Goal: Find contact information: Find contact information

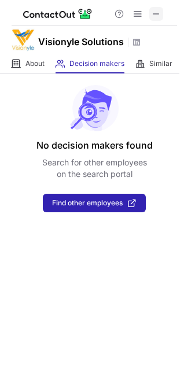
click at [161, 15] on button at bounding box center [156, 14] width 14 height 14
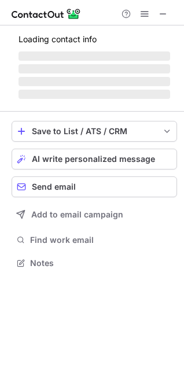
scroll to position [281, 184]
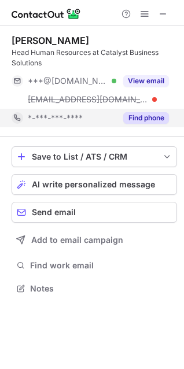
click at [147, 113] on button "Find phone" at bounding box center [146, 118] width 46 height 12
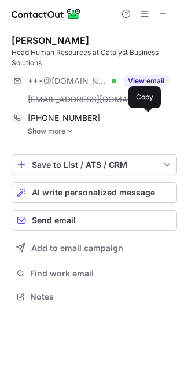
scroll to position [288, 184]
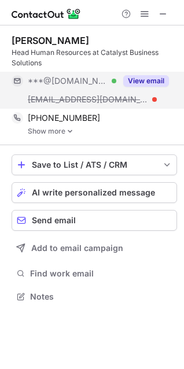
click at [159, 78] on button "View email" at bounding box center [146, 81] width 46 height 12
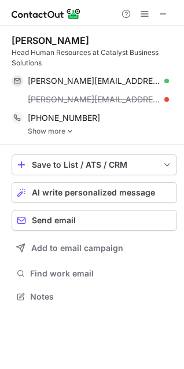
click at [70, 131] on img at bounding box center [70, 131] width 7 height 8
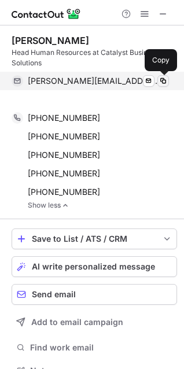
click at [166, 79] on span at bounding box center [163, 80] width 9 height 9
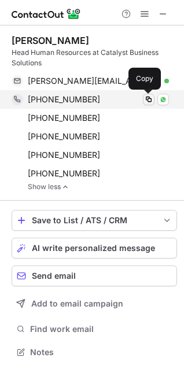
click at [146, 101] on span at bounding box center [148, 99] width 9 height 9
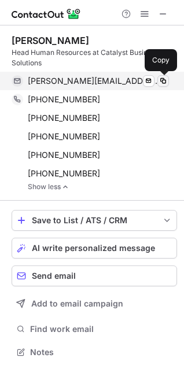
click at [163, 79] on span at bounding box center [163, 80] width 9 height 9
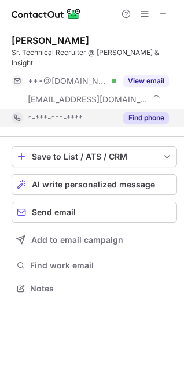
scroll to position [270, 184]
click at [154, 112] on button "Find phone" at bounding box center [146, 118] width 46 height 12
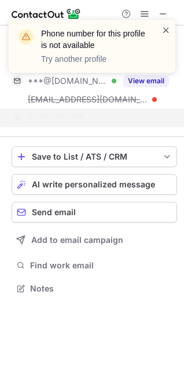
click at [166, 33] on span at bounding box center [165, 30] width 9 height 12
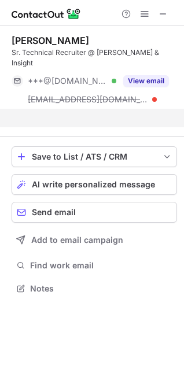
scroll to position [252, 184]
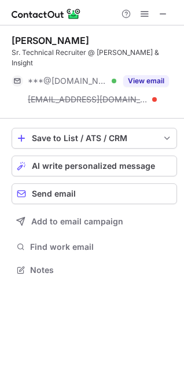
click at [163, 13] on div "Phone number for this profile is not available Try another profile" at bounding box center [91, 19] width 185 height 23
click at [163, 13] on span at bounding box center [163, 13] width 9 height 9
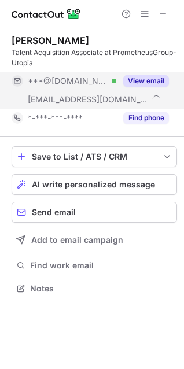
scroll to position [281, 184]
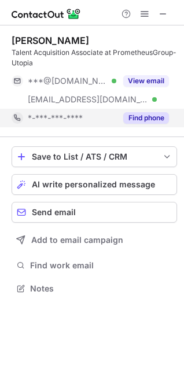
click at [149, 119] on button "Find phone" at bounding box center [146, 118] width 46 height 12
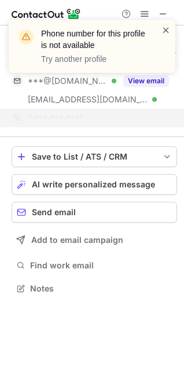
click at [164, 32] on span at bounding box center [165, 30] width 9 height 12
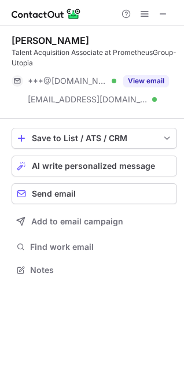
scroll to position [262, 184]
click at [164, 15] on div "Phone number for this profile is not available Try another profile" at bounding box center [91, 51] width 185 height 86
click at [161, 13] on span at bounding box center [163, 13] width 9 height 9
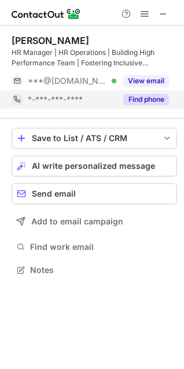
scroll to position [262, 184]
click at [151, 100] on button "Find phone" at bounding box center [146, 100] width 46 height 12
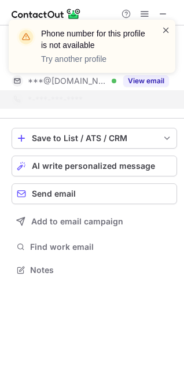
click at [161, 30] on span at bounding box center [165, 30] width 9 height 12
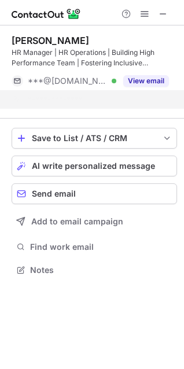
scroll to position [244, 184]
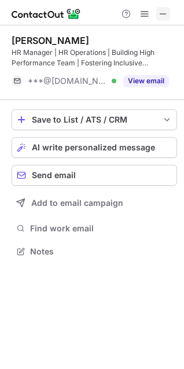
click at [159, 12] on span at bounding box center [163, 13] width 9 height 9
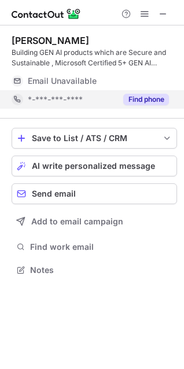
scroll to position [262, 184]
click at [161, 103] on button "Find phone" at bounding box center [146, 100] width 46 height 12
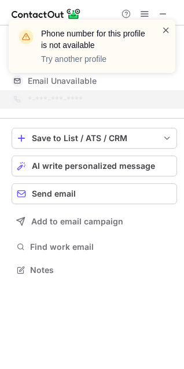
click at [165, 31] on span at bounding box center [165, 30] width 9 height 12
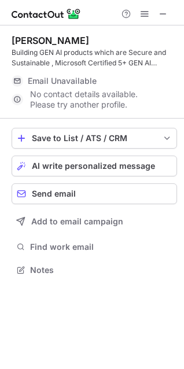
click at [164, 13] on div "Phone number for this profile is not available Try another profile" at bounding box center [91, 19] width 185 height 23
click at [164, 13] on span at bounding box center [163, 13] width 9 height 9
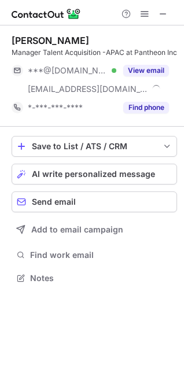
scroll to position [281, 184]
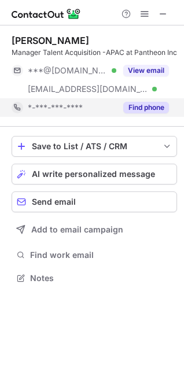
click at [154, 113] on button "Find phone" at bounding box center [146, 108] width 46 height 12
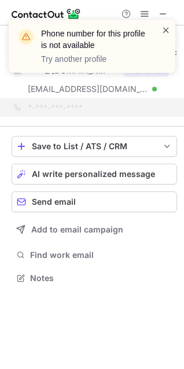
click at [163, 28] on span at bounding box center [165, 30] width 9 height 12
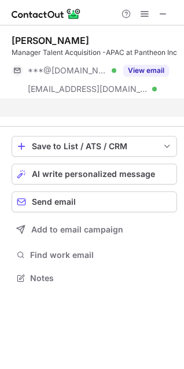
scroll to position [262, 184]
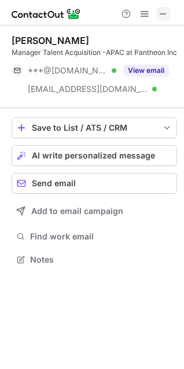
click at [164, 19] on span at bounding box center [163, 13] width 9 height 9
